Goal: Task Accomplishment & Management: Complete application form

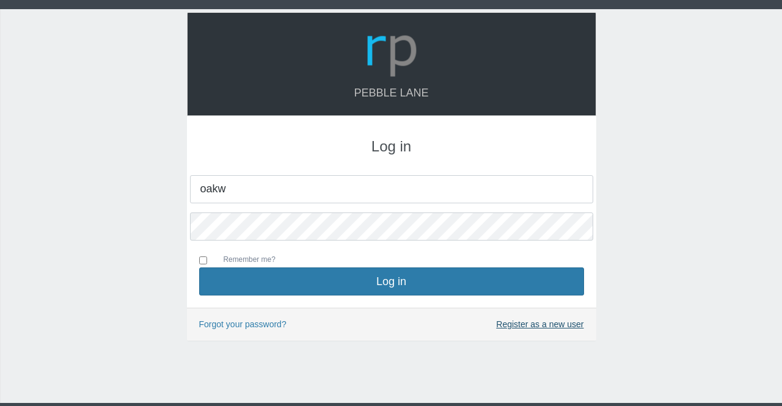
type input "oakw"
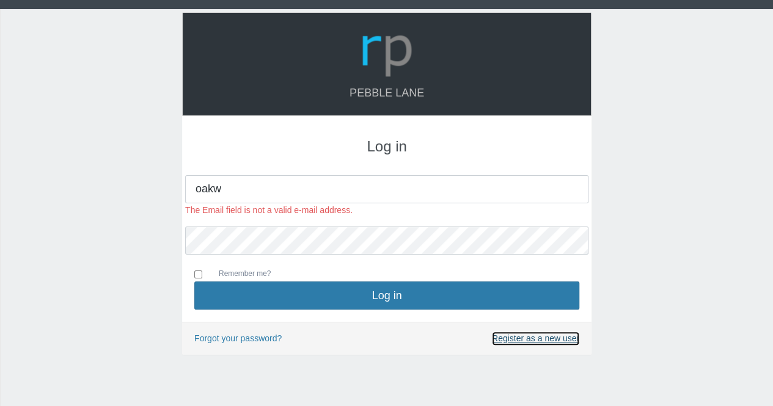
click at [524, 325] on div "Forgot your password? Register as a new user" at bounding box center [386, 338] width 409 height 33
click at [514, 340] on link "Register as a new user" at bounding box center [535, 339] width 87 height 14
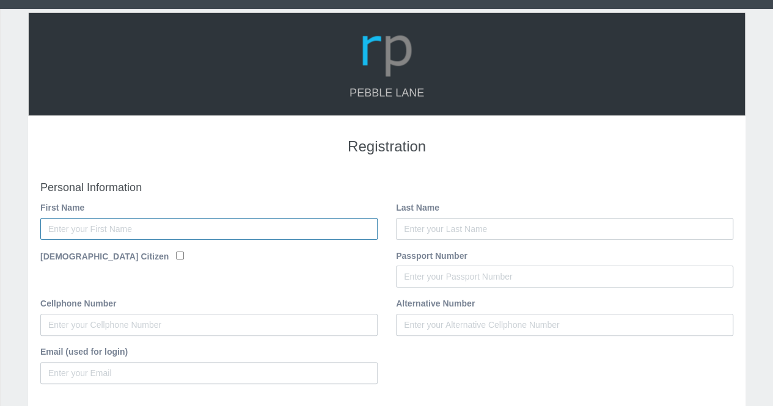
click at [244, 225] on input "First Name" at bounding box center [208, 229] width 337 height 22
type input "Marisce"
type input "[PERSON_NAME]"
type input "0822981167"
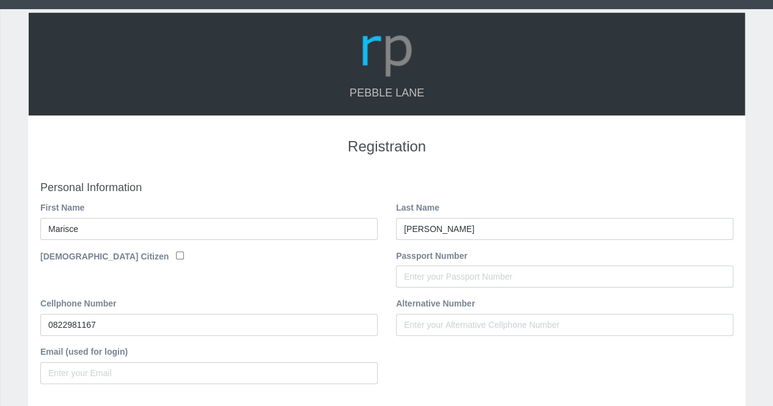
click at [142, 256] on div "[DEMOGRAPHIC_DATA] Citizen" at bounding box center [208, 258] width 337 height 18
click at [176, 256] on input "[DEMOGRAPHIC_DATA] Citizen" at bounding box center [180, 256] width 8 height 8
checkbox input "true"
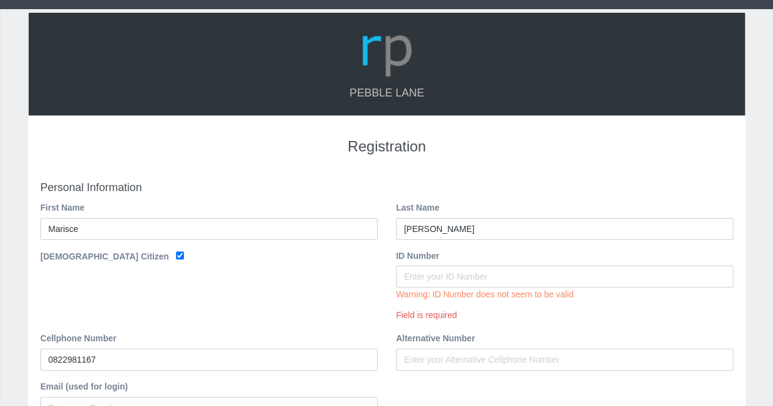
click at [610, 252] on div "ID Number Warning: ID Number does not seem to be valid Field is required" at bounding box center [564, 285] width 337 height 73
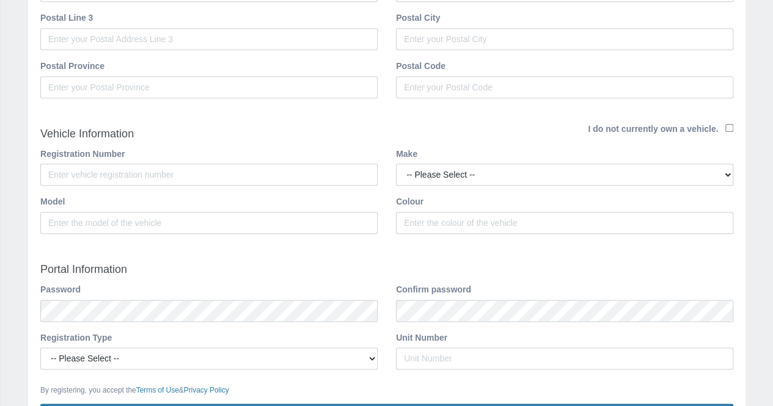
scroll to position [656, 0]
